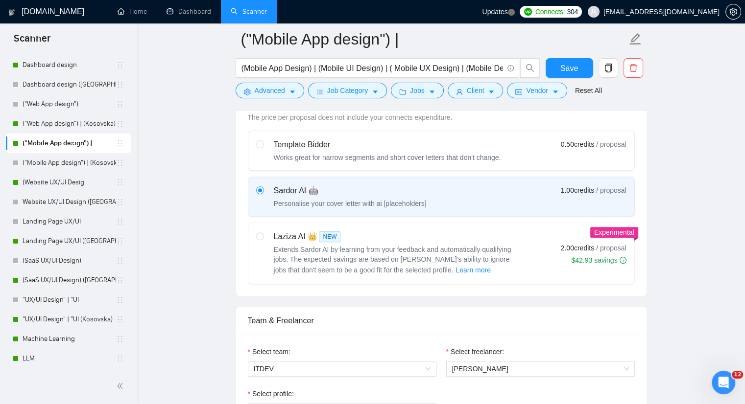
scroll to position [294, 0]
click at [455, 270] on span "Learn more" at bounding box center [472, 272] width 35 height 11
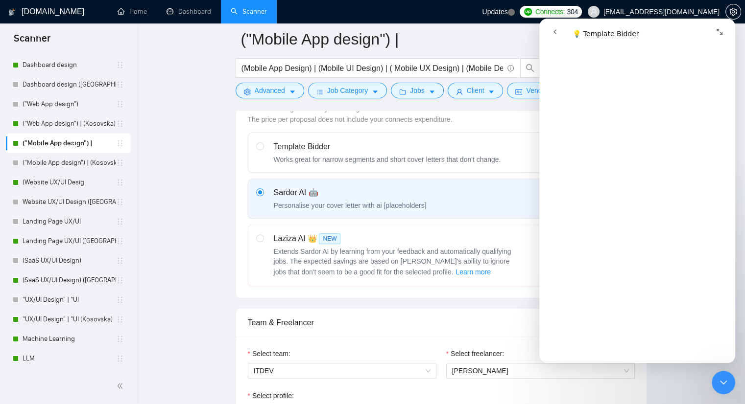
scroll to position [734, 0]
click at [719, 381] on icon "Close Intercom Messenger" at bounding box center [723, 383] width 12 height 12
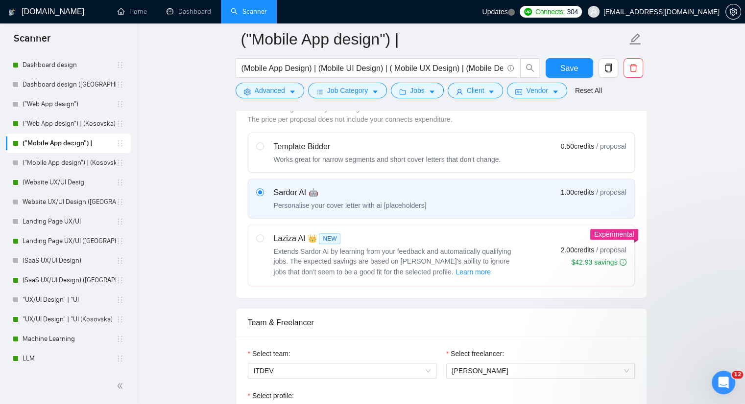
scroll to position [0, 0]
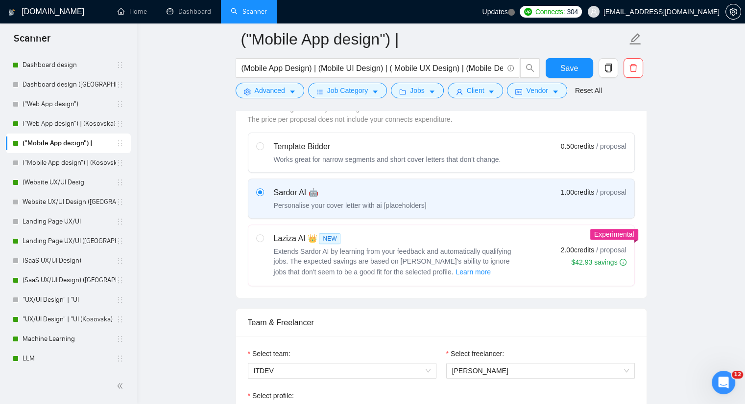
click at [711, 383] on div "Open Intercom Messenger" at bounding box center [723, 383] width 32 height 32
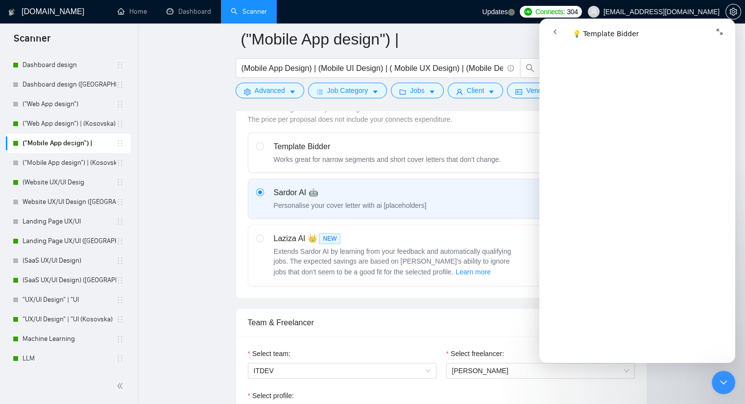
scroll to position [797, 0]
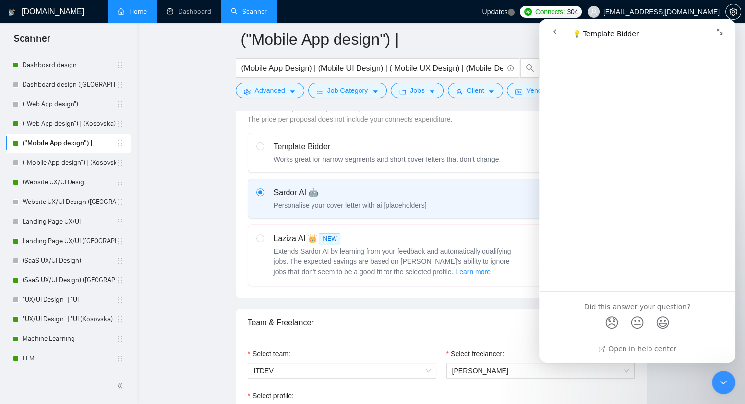
click at [118, 9] on link "Home" at bounding box center [132, 11] width 29 height 8
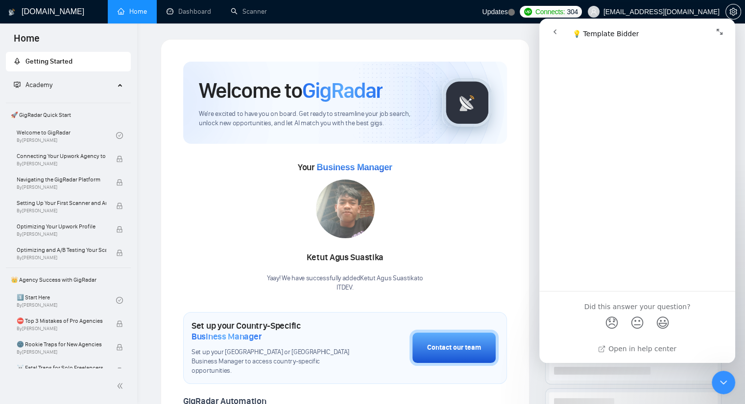
click at [716, 30] on icon "Expand window" at bounding box center [719, 32] width 6 height 6
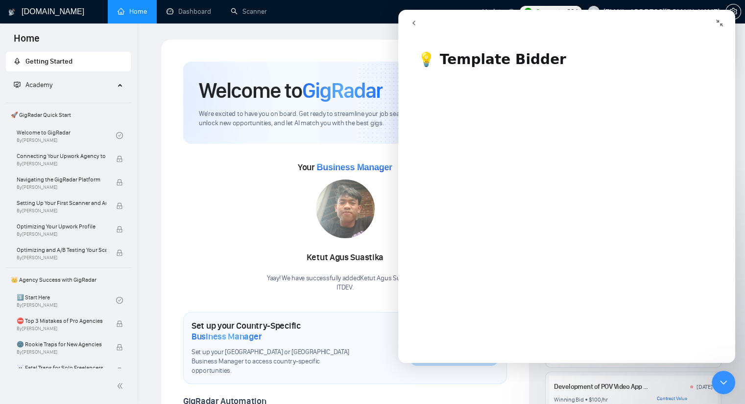
click at [713, 26] on button "Collapse window" at bounding box center [719, 23] width 19 height 19
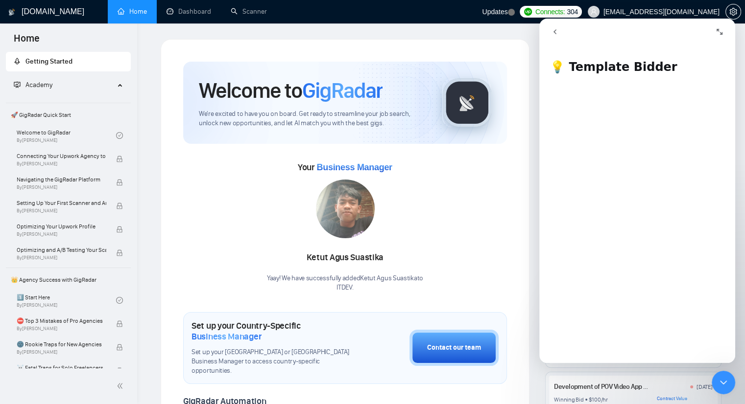
click at [724, 382] on icon "Close Intercom Messenger" at bounding box center [723, 383] width 12 height 12
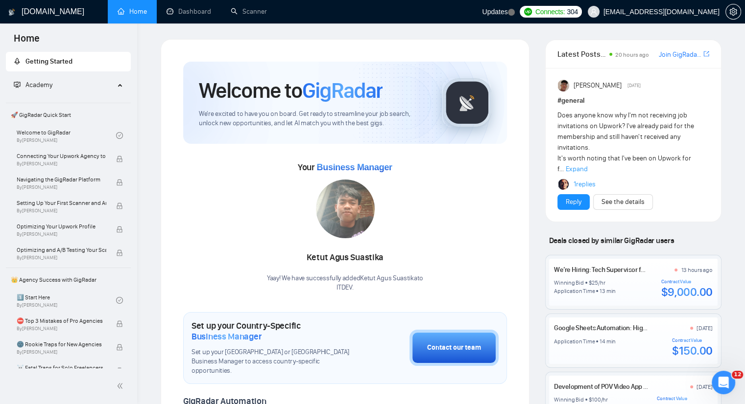
click at [57, 18] on h1 "[DOMAIN_NAME]" at bounding box center [53, 12] width 63 height 24
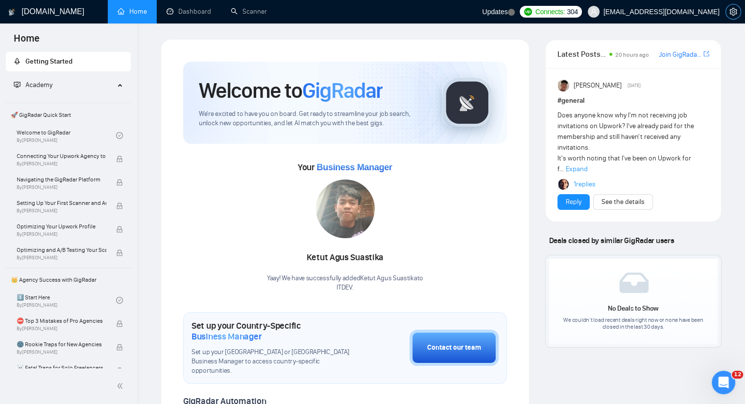
click at [727, 12] on span "setting" at bounding box center [733, 12] width 15 height 8
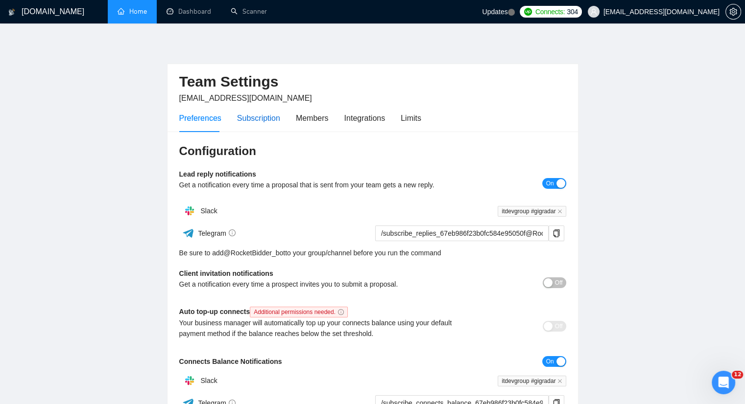
click at [237, 118] on div "Subscription" at bounding box center [258, 118] width 43 height 12
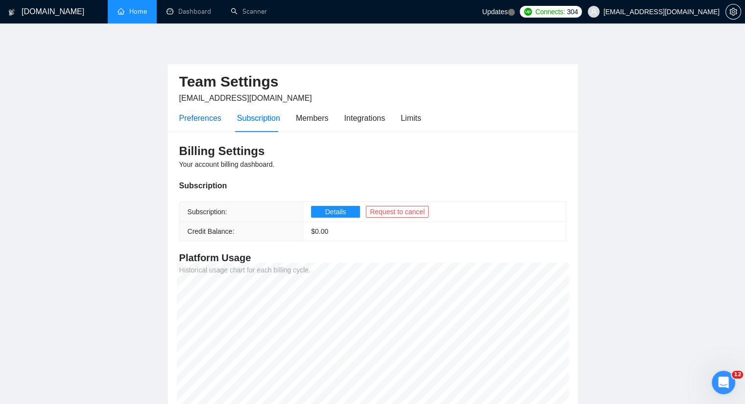
click at [183, 112] on div "Preferences" at bounding box center [200, 118] width 42 height 12
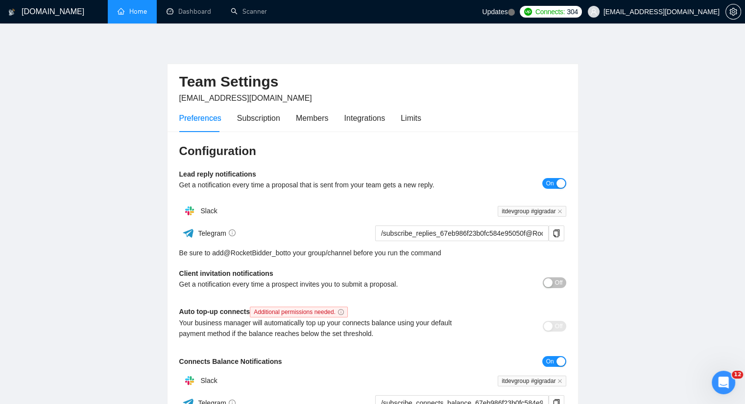
click at [32, 9] on h1 "[DOMAIN_NAME]" at bounding box center [53, 12] width 63 height 24
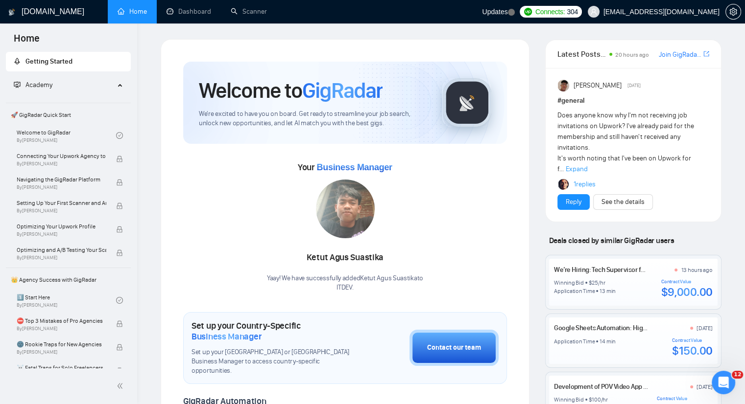
click at [47, 65] on span "Getting Started" at bounding box center [48, 61] width 47 height 8
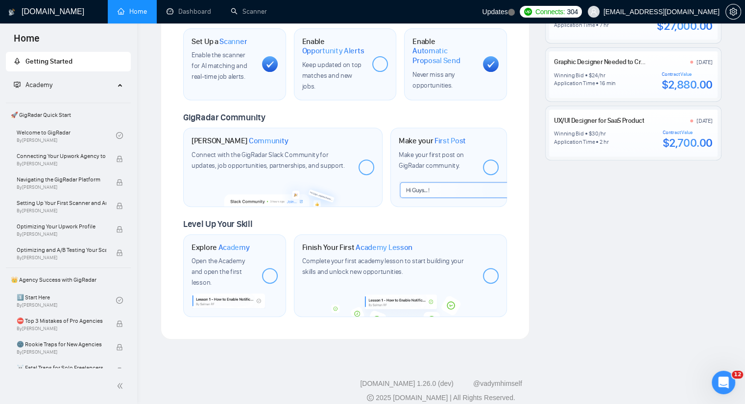
click at [30, 19] on h1 "[DOMAIN_NAME]" at bounding box center [53, 12] width 63 height 24
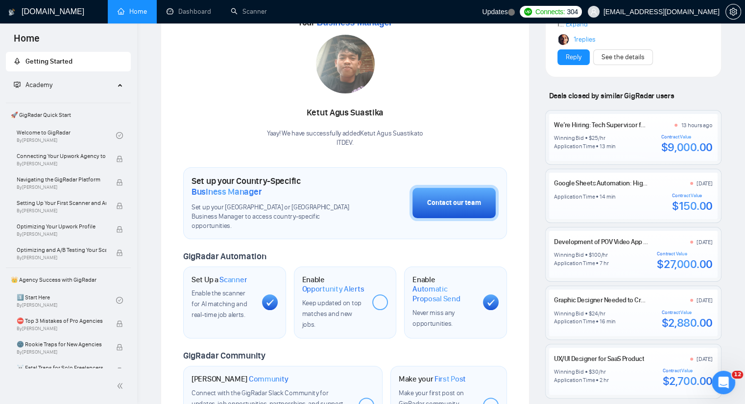
scroll to position [147, 0]
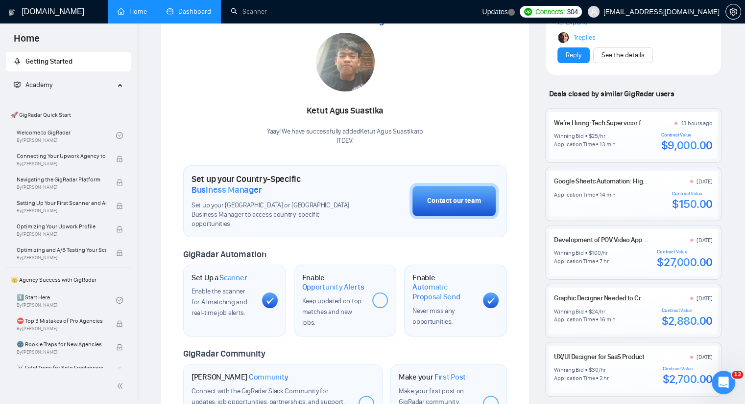
click at [210, 8] on link "Dashboard" at bounding box center [188, 11] width 45 height 8
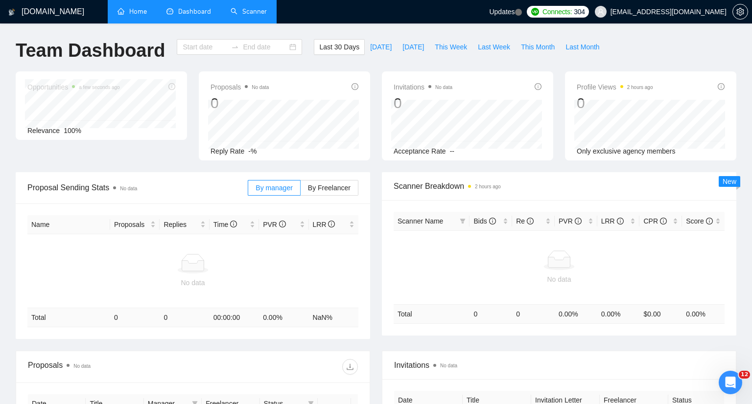
type input "[DATE]"
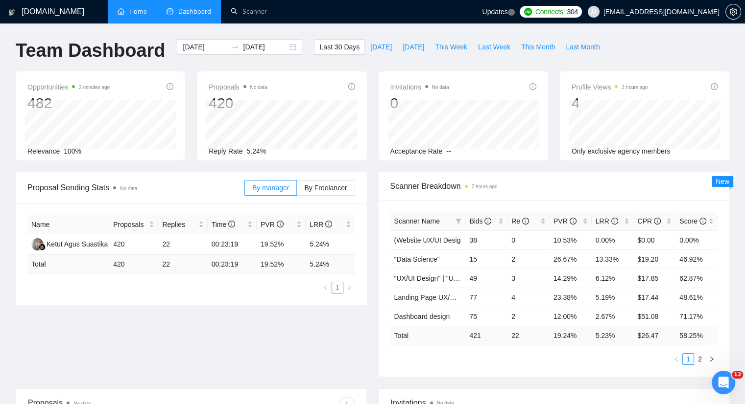
click at [125, 12] on link "Home" at bounding box center [132, 11] width 29 height 8
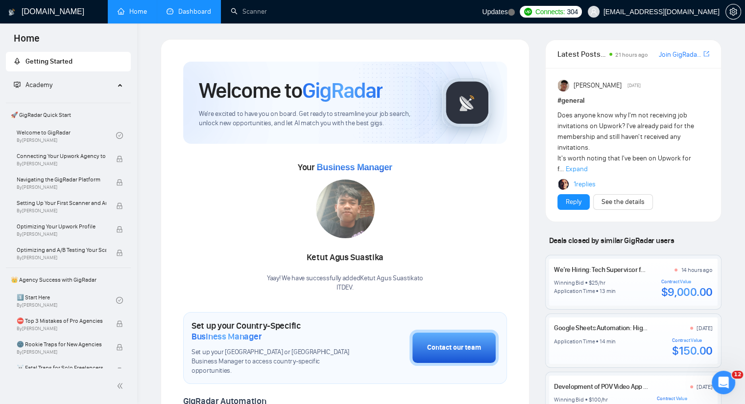
click at [187, 7] on link "Dashboard" at bounding box center [188, 11] width 45 height 8
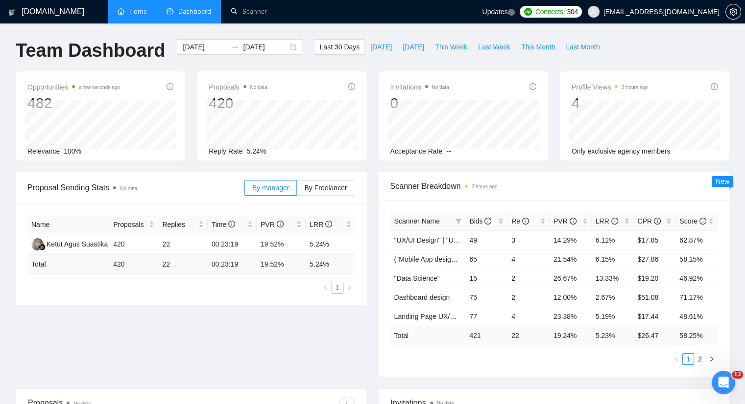
click at [135, 14] on link "Home" at bounding box center [132, 11] width 29 height 8
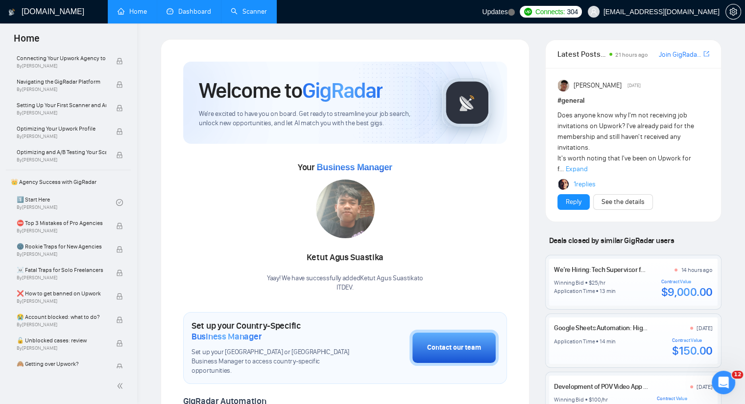
click at [259, 7] on link "Scanner" at bounding box center [249, 11] width 36 height 8
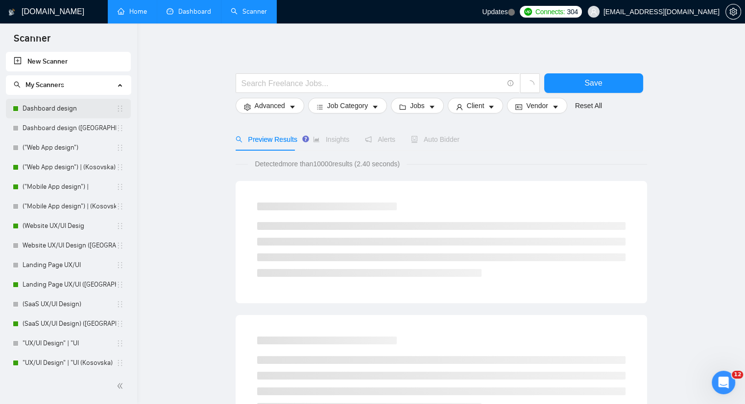
click at [61, 115] on link "Dashboard design" at bounding box center [70, 109] width 94 height 20
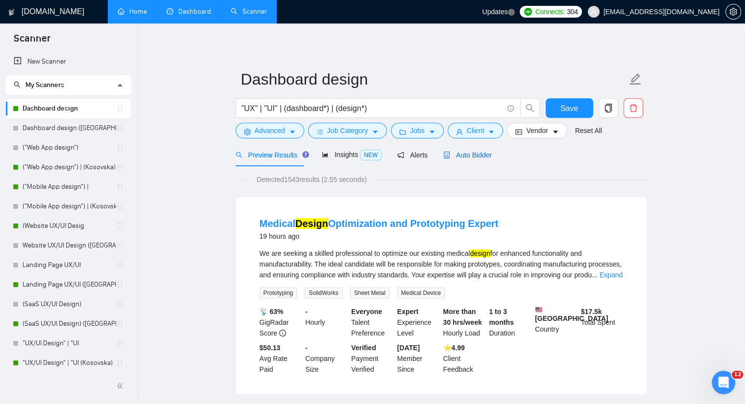
click at [463, 156] on span "Auto Bidder" at bounding box center [467, 155] width 48 height 8
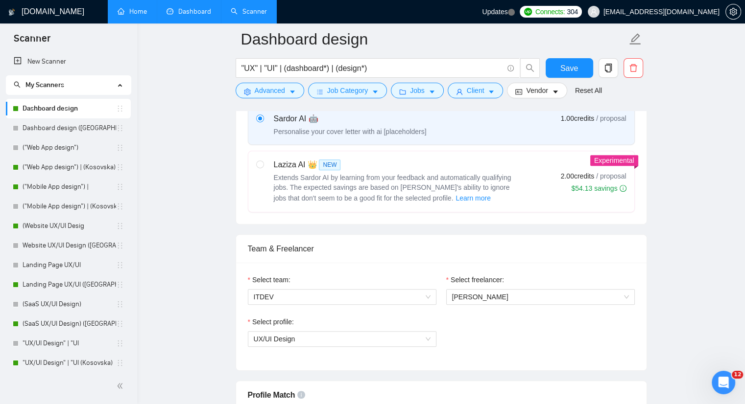
scroll to position [392, 0]
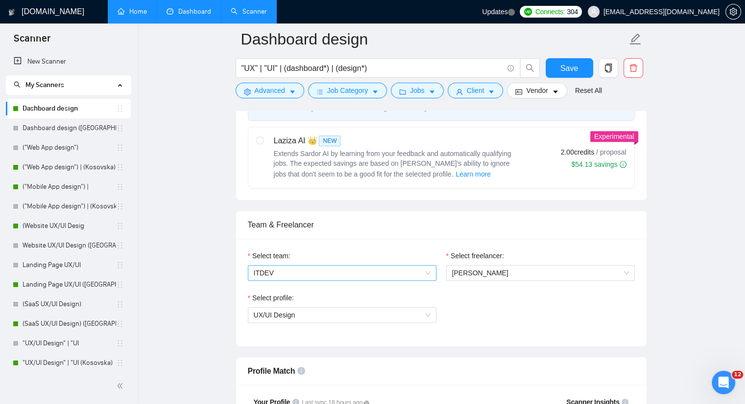
click at [423, 272] on span "ITDEV" at bounding box center [342, 273] width 177 height 15
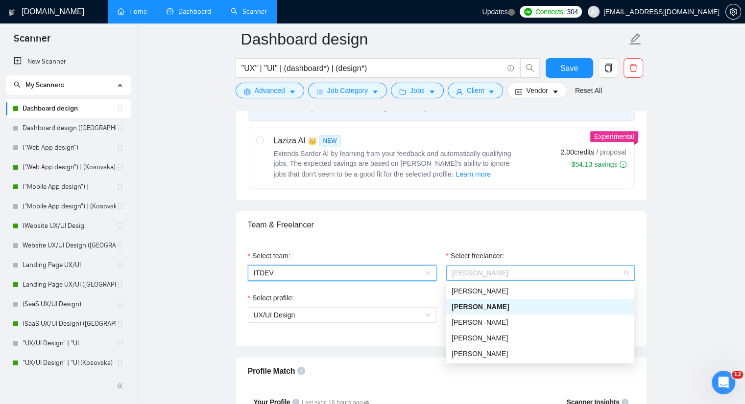
click at [623, 279] on span "[PERSON_NAME]" at bounding box center [540, 273] width 177 height 15
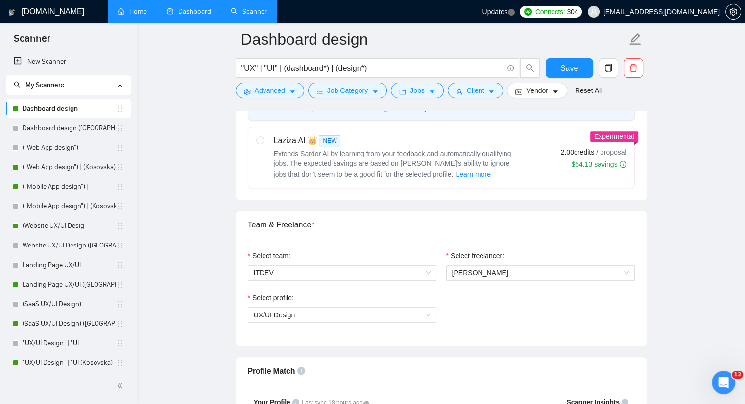
click at [347, 287] on div "Select team: ITDEV" at bounding box center [342, 272] width 198 height 42
click at [432, 313] on div "UX/UI Design" at bounding box center [342, 315] width 188 height 16
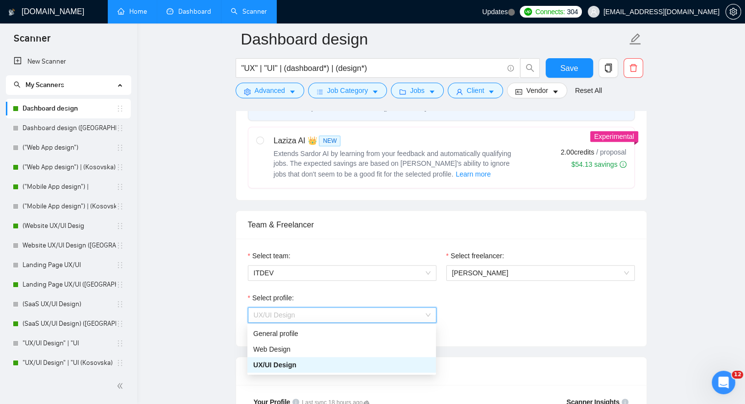
click at [432, 313] on div "UX/UI Design" at bounding box center [342, 315] width 188 height 16
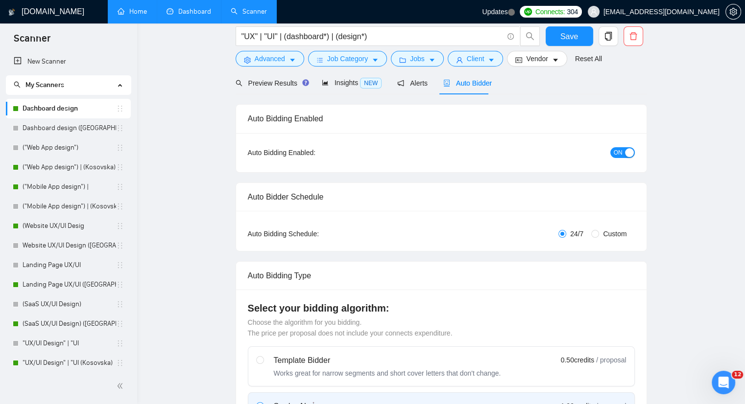
scroll to position [9, 0]
